Goal: Check status: Check status

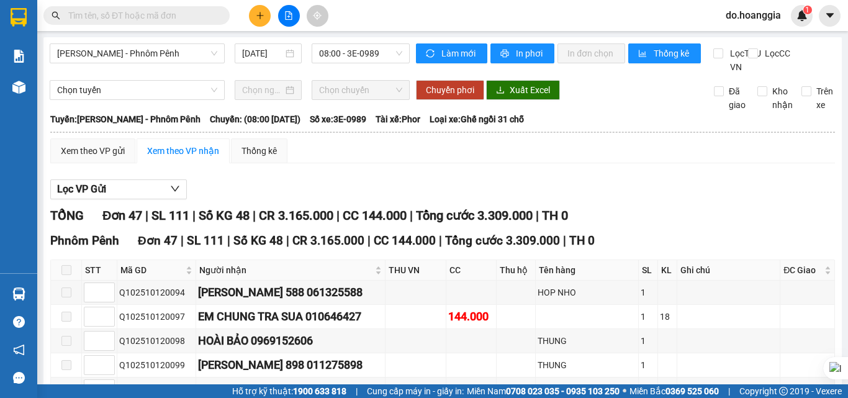
click at [178, 18] on input "text" at bounding box center [141, 16] width 147 height 14
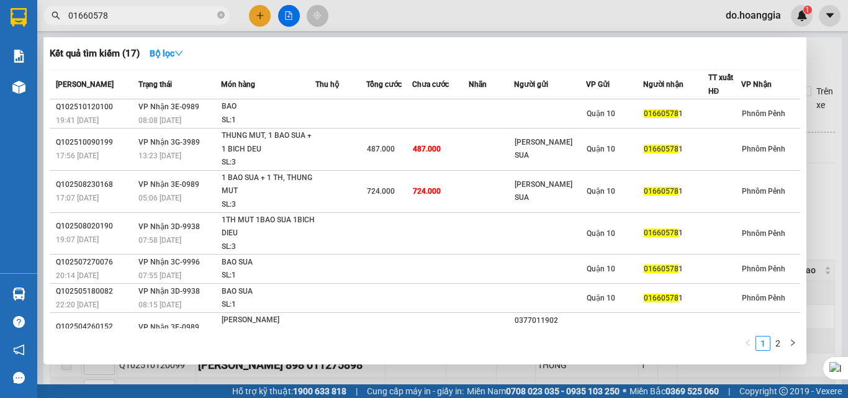
type input "016605781"
click at [224, 17] on icon "close-circle" at bounding box center [220, 14] width 7 height 7
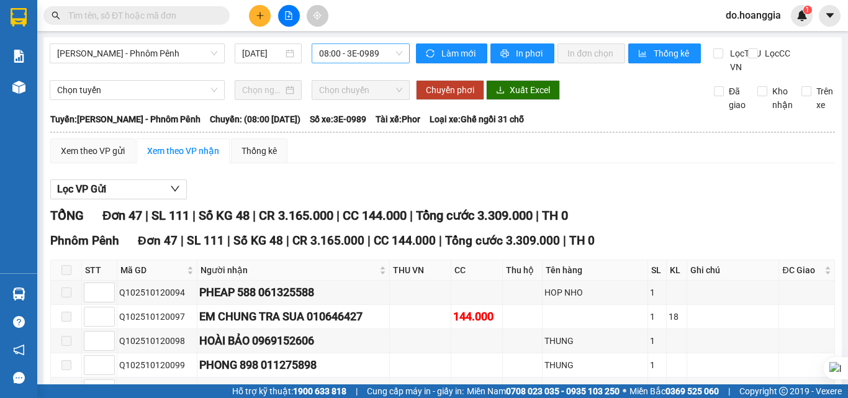
click at [368, 55] on span "08:00 - 3E-0989" at bounding box center [360, 53] width 83 height 19
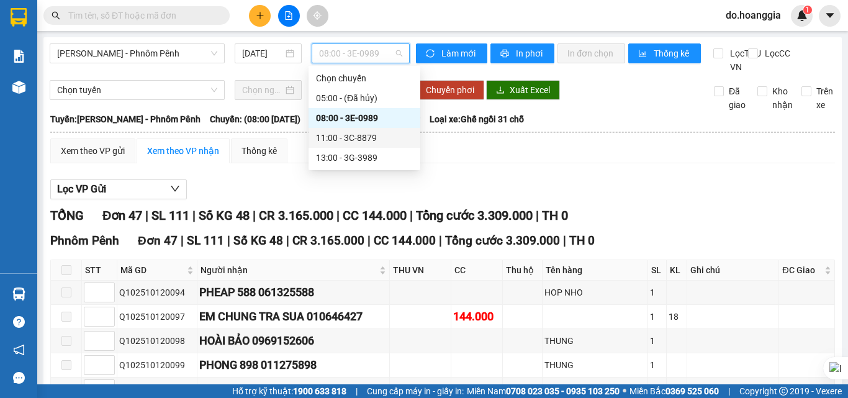
click at [370, 137] on div "11:00 - 3C-8879" at bounding box center [364, 138] width 97 height 14
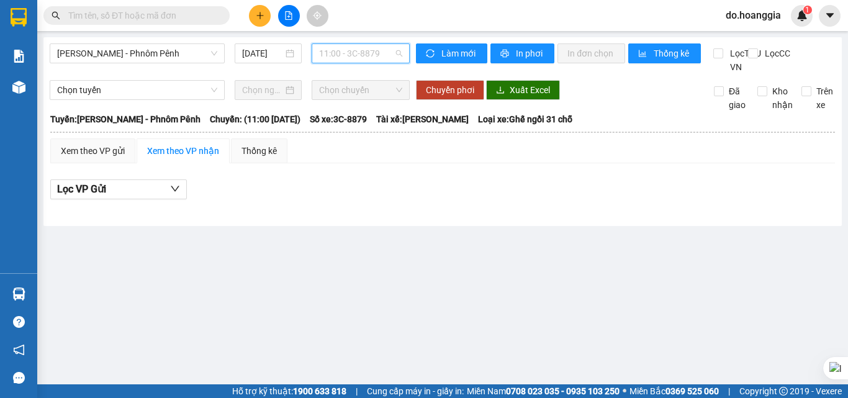
click at [389, 57] on span "11:00 - 3C-8879" at bounding box center [360, 53] width 83 height 19
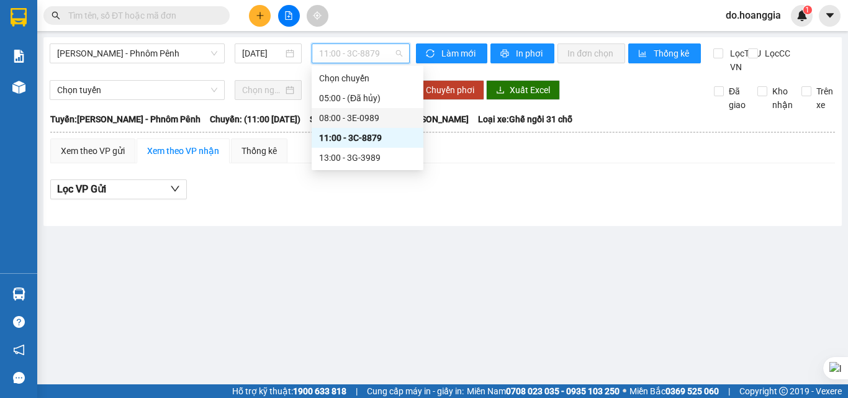
click at [381, 115] on div "08:00 - 3E-0989" at bounding box center [367, 118] width 97 height 14
